Goal: Information Seeking & Learning: Check status

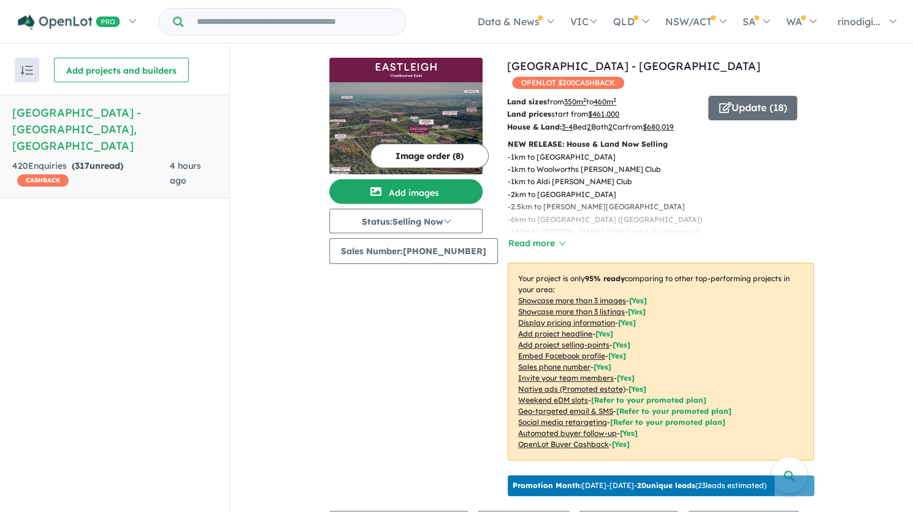
click at [109, 160] on strong "( 317 unread)" at bounding box center [98, 165] width 52 height 11
click at [79, 116] on h5 "Eastleigh - Cranbourne East , VIC" at bounding box center [114, 129] width 205 height 50
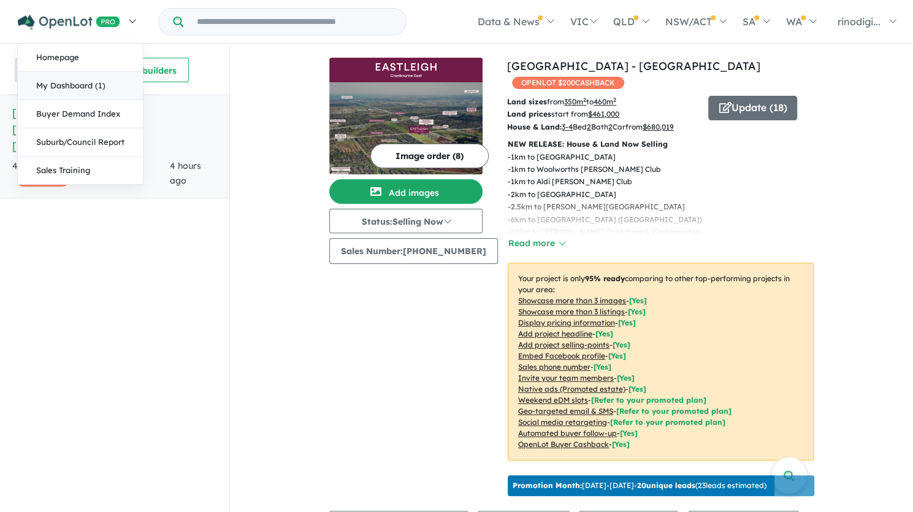
click at [80, 80] on link "My Dashboard (1)" at bounding box center [80, 86] width 125 height 28
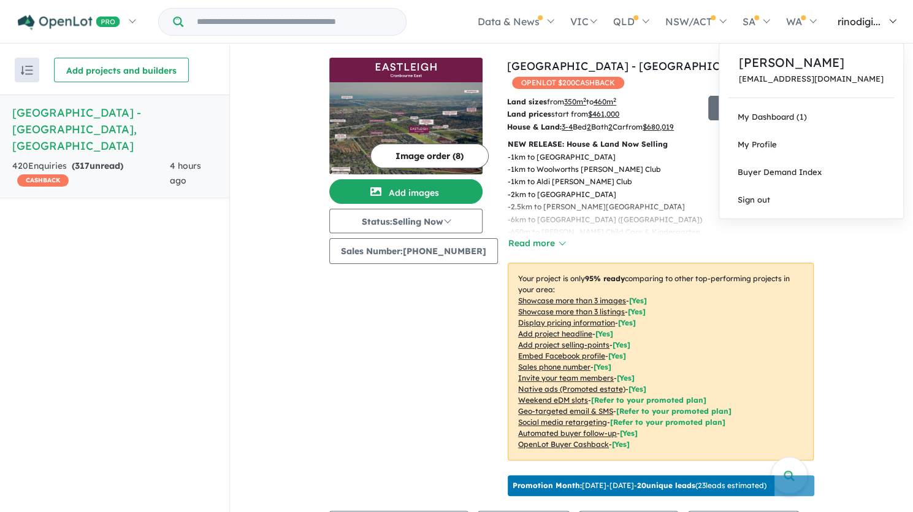
click at [855, 24] on span "rinodigi..." at bounding box center [859, 21] width 43 height 12
click at [788, 115] on link "My Dashboard (1)" at bounding box center [812, 117] width 184 height 28
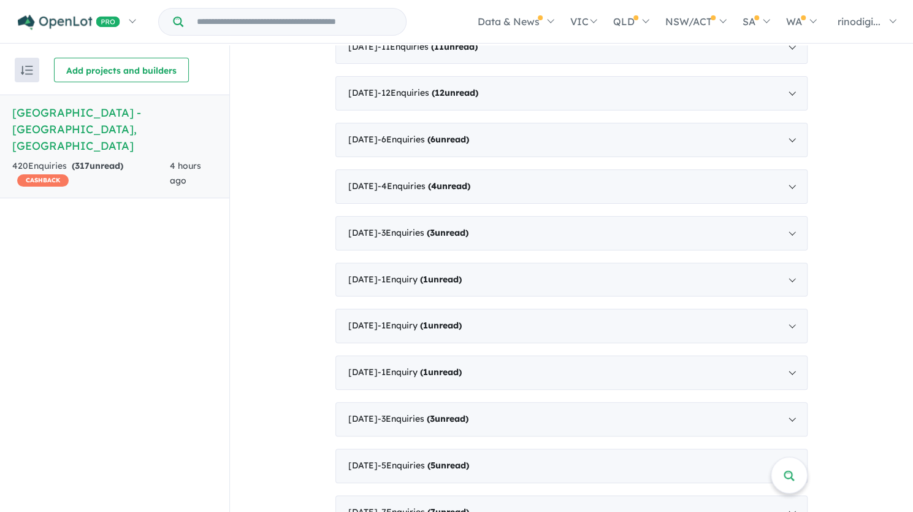
scroll to position [4043, 0]
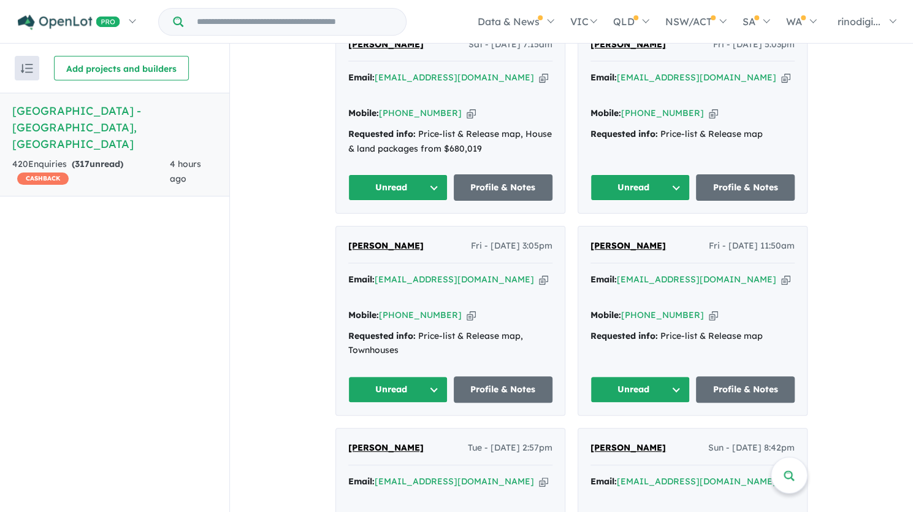
scroll to position [516, 0]
